Goal: Task Accomplishment & Management: Use online tool/utility

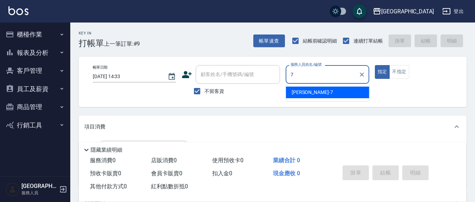
type input "7"
type button "true"
type input "[PERSON_NAME]7"
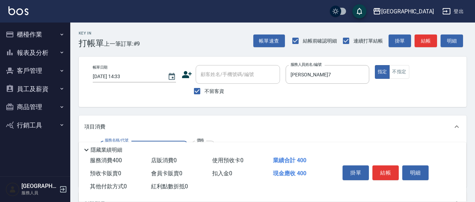
type input "健康洗(206)"
type input "[PERSON_NAME]-3"
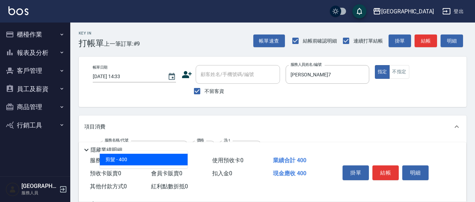
type input "剪髮(401)"
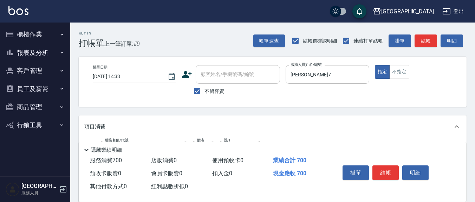
scroll to position [73, 0]
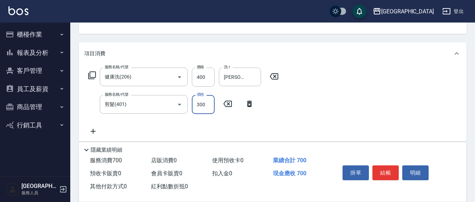
click at [203, 105] on input "300" at bounding box center [203, 104] width 23 height 19
click at [278, 114] on div "服務名稱/代號 健康洗(206) 服務名稱/代號 價格 400 價格 洗-1 [PERSON_NAME]-3 洗-1 服務名稱/代號 剪髮(401) 服務名稱…" at bounding box center [183, 101] width 199 height 68
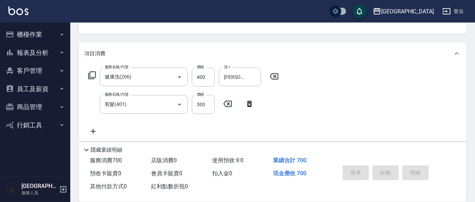
type input "7"
type input "[DATE] 17:29"
type input "[PERSON_NAME]7"
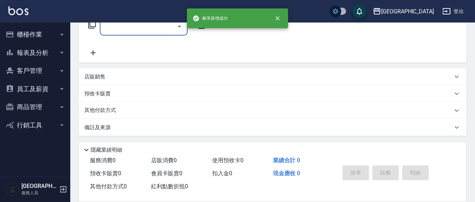
scroll to position [51, 0]
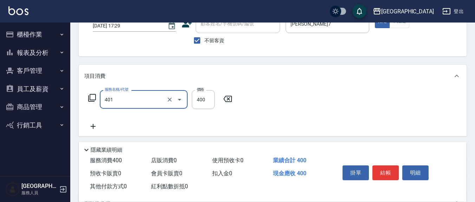
type input "剪髮(401)"
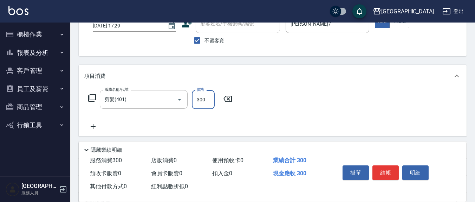
type input "300"
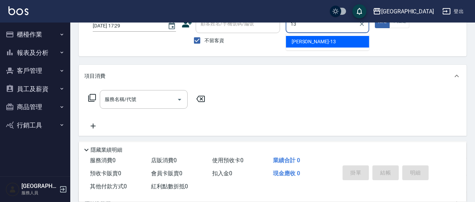
type input "[PERSON_NAME]-13"
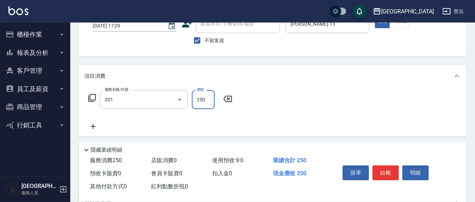
type input "洗髮(201)"
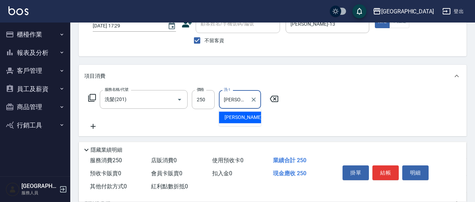
type input "[PERSON_NAME]-3"
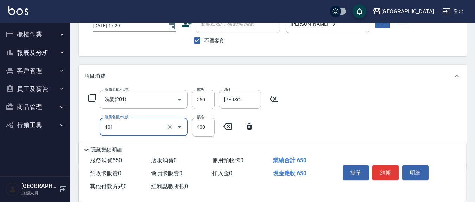
type input "剪髮(401)"
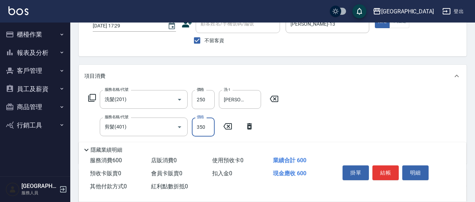
type input "350"
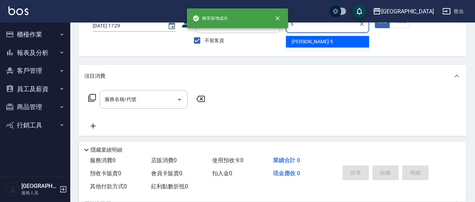
type input "[PERSON_NAME]5"
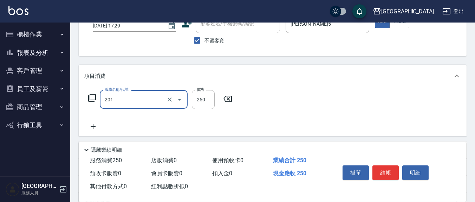
type input "洗髮(201)"
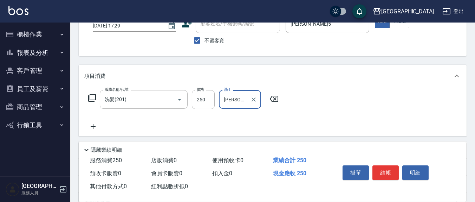
type input "[PERSON_NAME]-22"
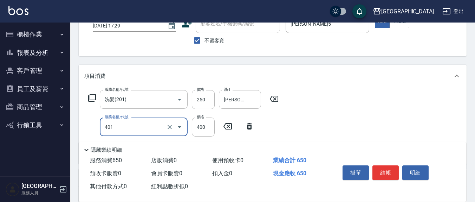
type input "剪髮(401)"
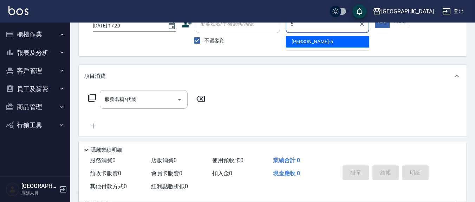
type input "[PERSON_NAME]5"
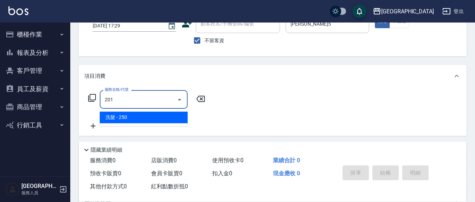
type input "洗髮(201)"
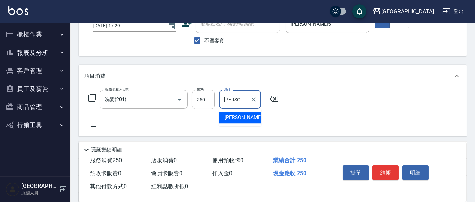
type input "[PERSON_NAME]-3"
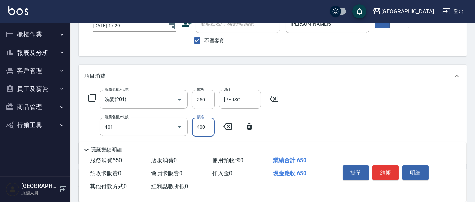
type input "剪髮(401)"
type input "400"
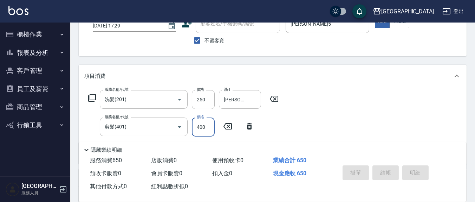
type input "[DATE] 17:30"
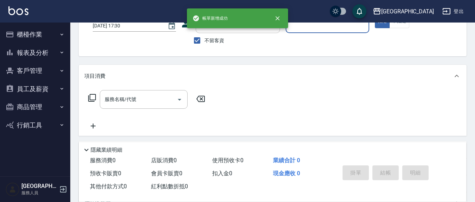
type input "6"
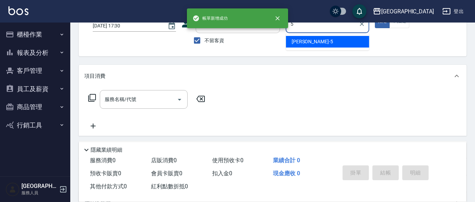
type input "[PERSON_NAME]5"
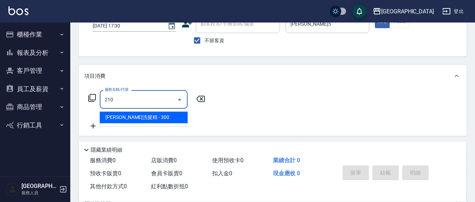
type input "[PERSON_NAME]洗髮精(210)"
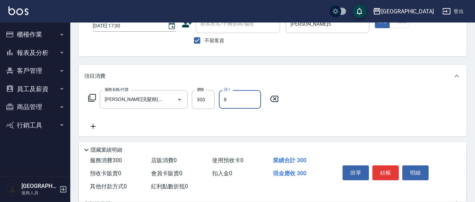
type input "[PERSON_NAME]-8"
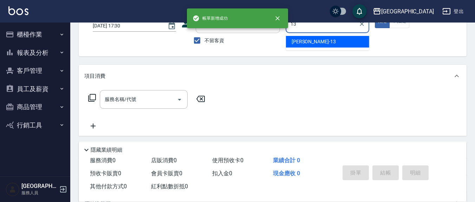
type input "[PERSON_NAME]-13"
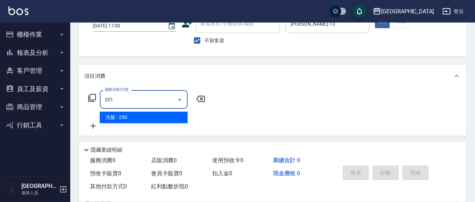
type input "洗髮(201)"
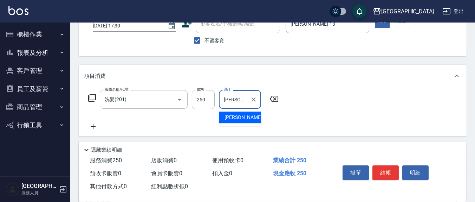
type input "[PERSON_NAME]-8"
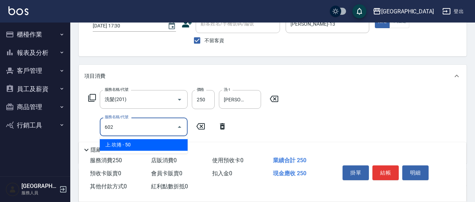
type input "上.吹捲(602)"
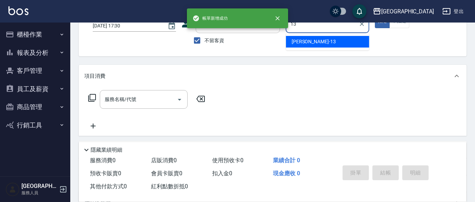
type input "[PERSON_NAME]-13"
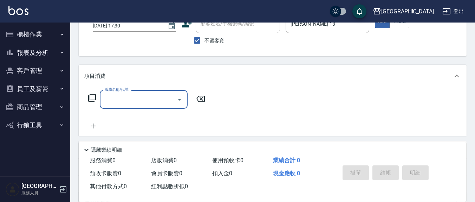
scroll to position [0, 0]
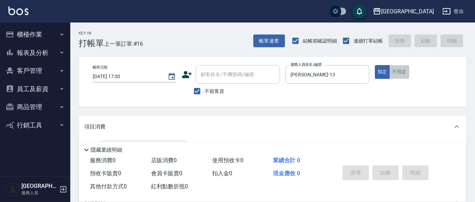
click at [398, 76] on button "不指定" at bounding box center [399, 72] width 20 height 14
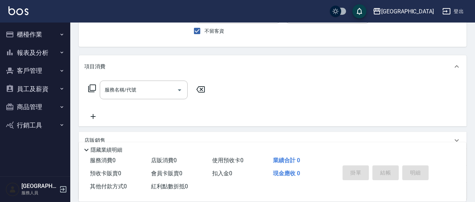
scroll to position [51, 0]
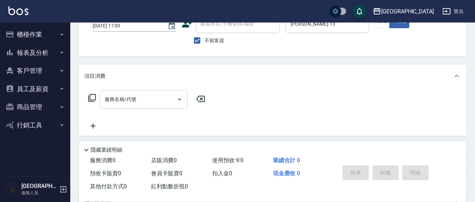
click at [127, 98] on div "服務名稱/代號 服務名稱/代號" at bounding box center [144, 99] width 88 height 19
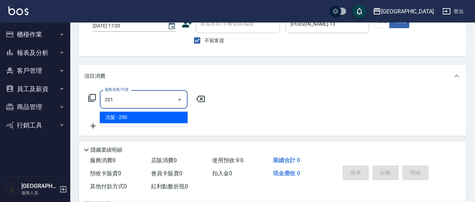
type input "洗髮(201)"
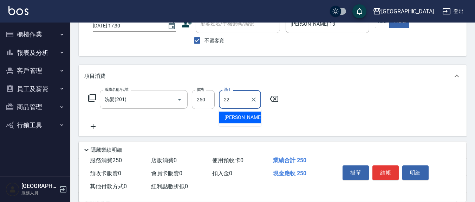
type input "[PERSON_NAME]-22"
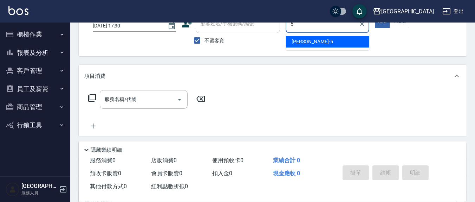
type input "[PERSON_NAME]5"
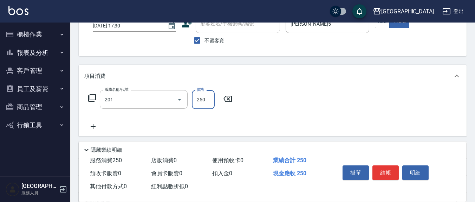
type input "洗髮(201)"
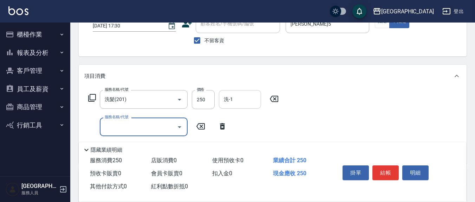
click at [250, 95] on input "洗-1" at bounding box center [240, 99] width 36 height 12
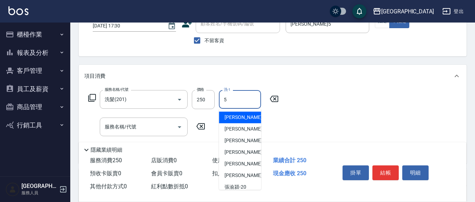
type input "[PERSON_NAME]5"
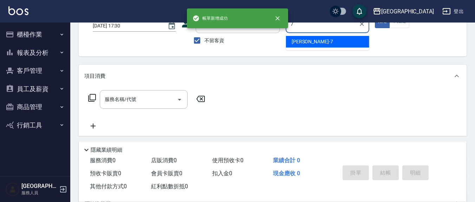
type input "[PERSON_NAME]7"
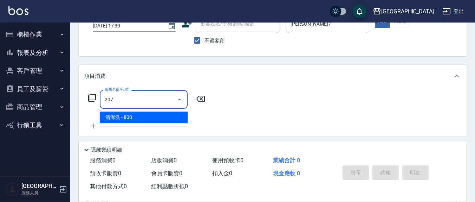
type input "清潔洗(207)"
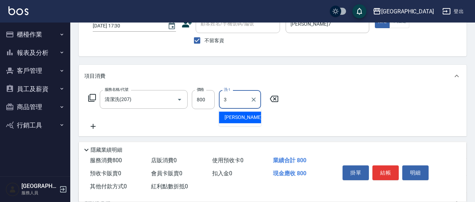
type input "[PERSON_NAME]-3"
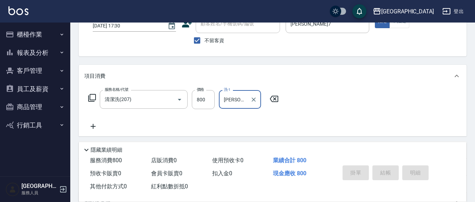
type input "[DATE] 17:31"
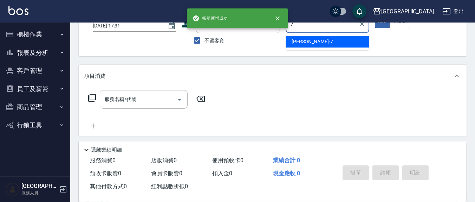
type input "[PERSON_NAME]7"
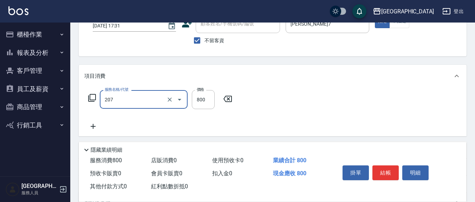
type input "清潔洗(207)"
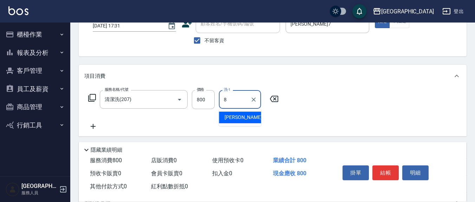
type input "[PERSON_NAME]-8"
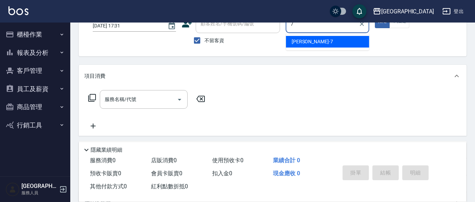
type input "[PERSON_NAME]7"
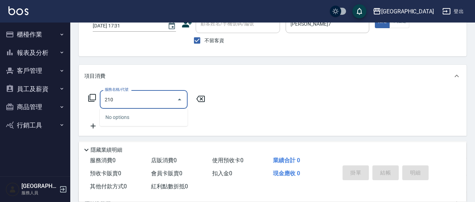
type input "[PERSON_NAME]洗髮精(210)"
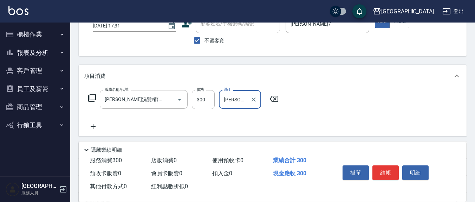
type input "[PERSON_NAME]-22"
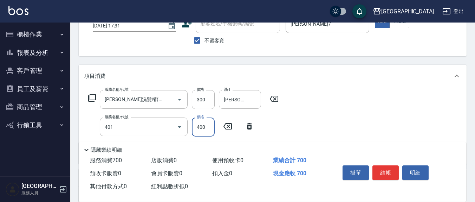
type input "剪髮(401)"
type input "100"
